Goal: Check status: Check status

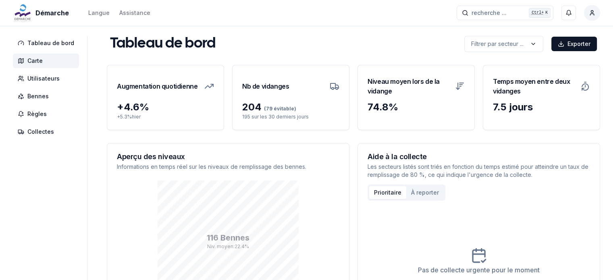
click at [31, 63] on span "Carte" at bounding box center [34, 61] width 15 height 8
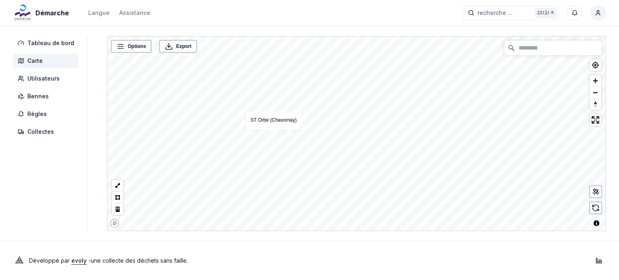
click at [270, 124] on div "ST Orbe (Chavornay)" at bounding box center [274, 121] width 54 height 18
click at [271, 120] on link "ST Orbe (Chavornay)" at bounding box center [274, 120] width 46 height 6
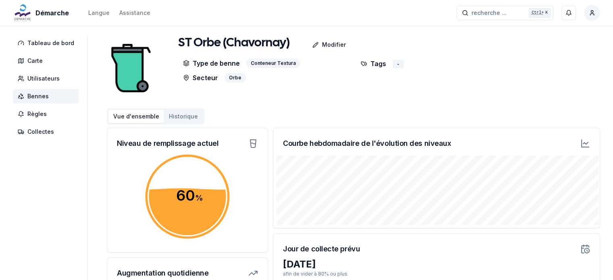
click at [589, 146] on icon at bounding box center [585, 144] width 10 height 10
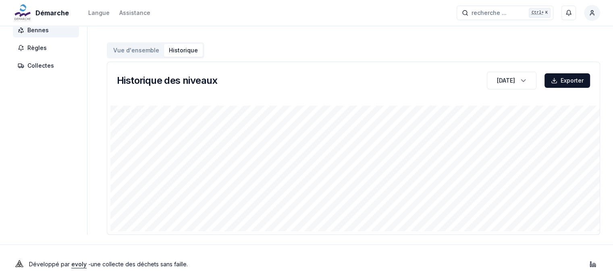
scroll to position [69, 0]
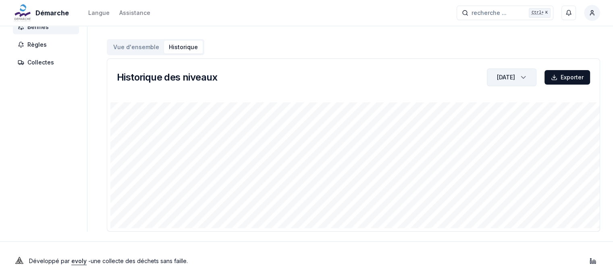
click at [530, 77] on div "button" at bounding box center [522, 77] width 18 height 12
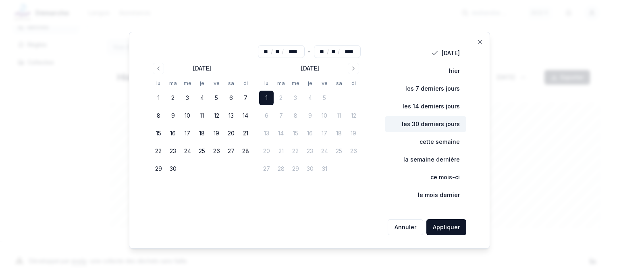
click at [444, 125] on button "les 30 derniers jours" at bounding box center [425, 124] width 81 height 16
type input "**"
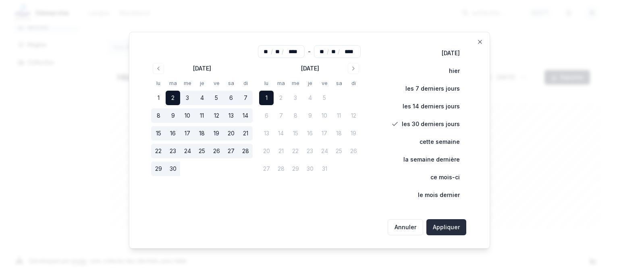
click at [447, 230] on button "Appliquer" at bounding box center [446, 227] width 40 height 16
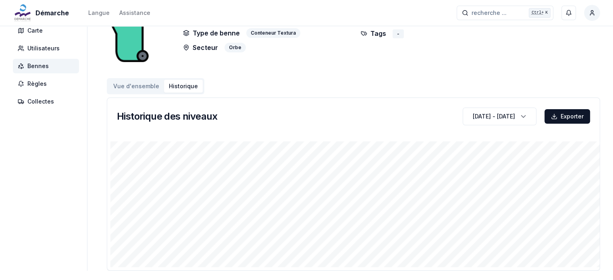
scroll to position [0, 0]
